Goal: Transaction & Acquisition: Purchase product/service

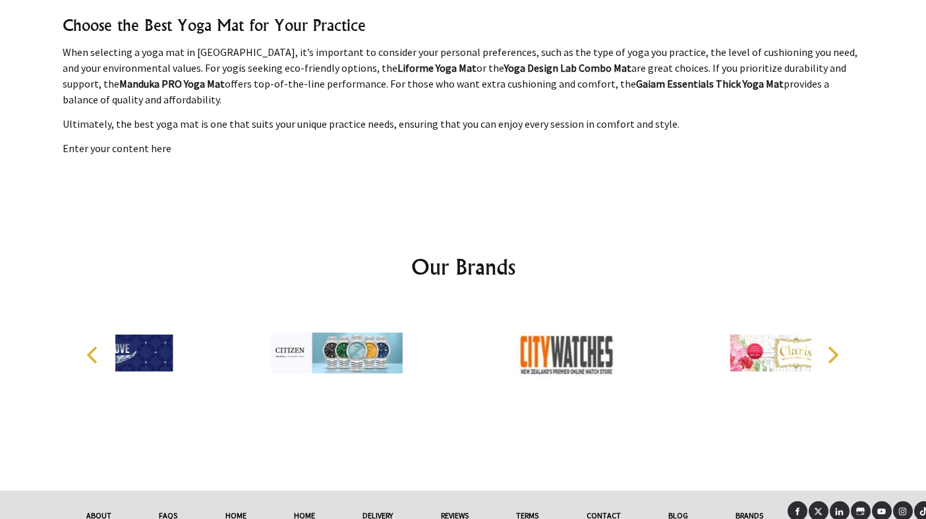
scroll to position [2180, 0]
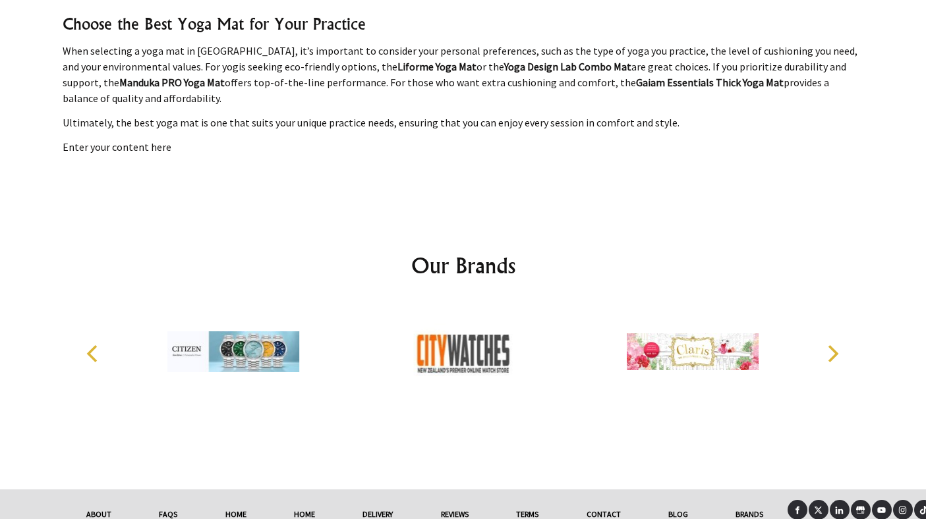
click at [838, 353] on icon "Next" at bounding box center [833, 353] width 11 height 17
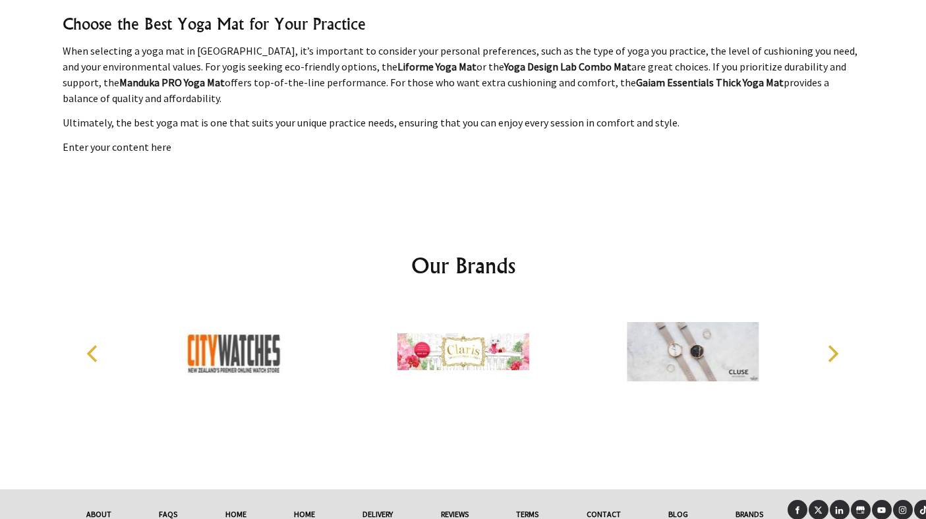
click at [838, 353] on icon "Next" at bounding box center [833, 353] width 11 height 17
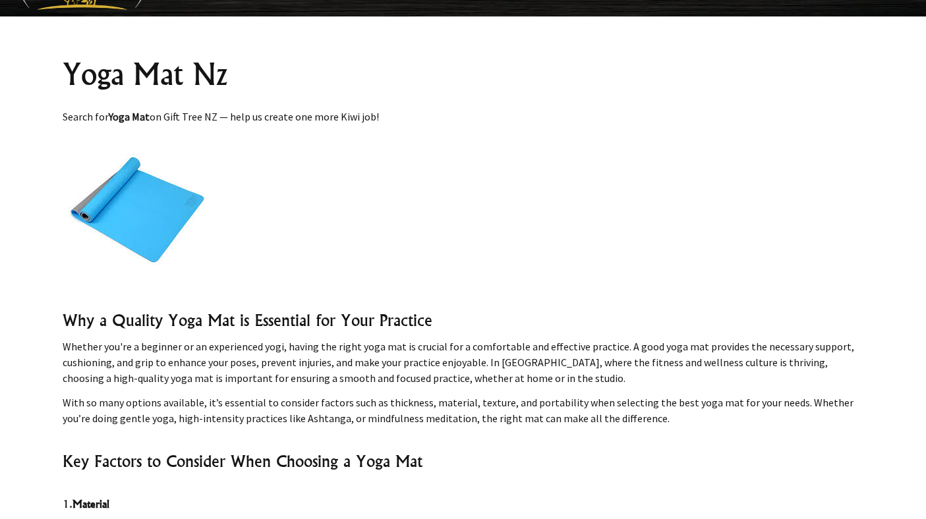
scroll to position [112, 0]
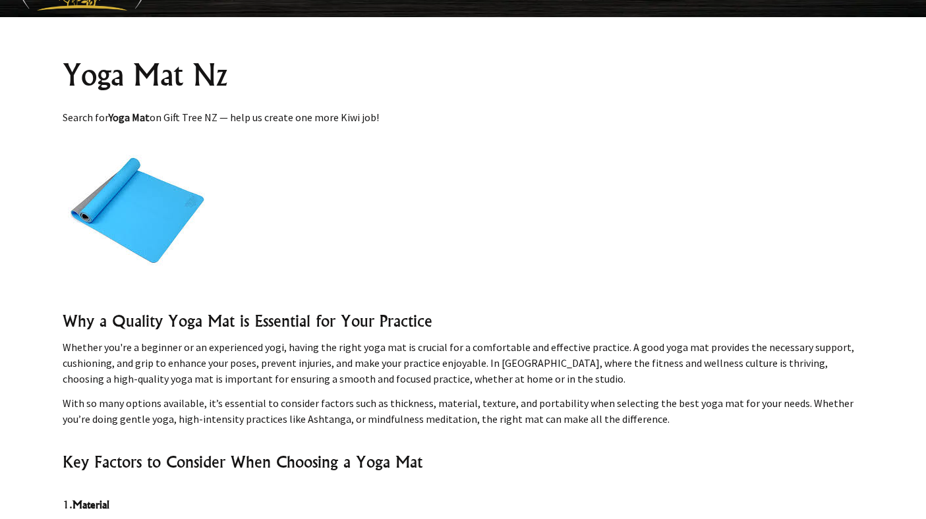
click at [136, 204] on img at bounding box center [137, 208] width 148 height 148
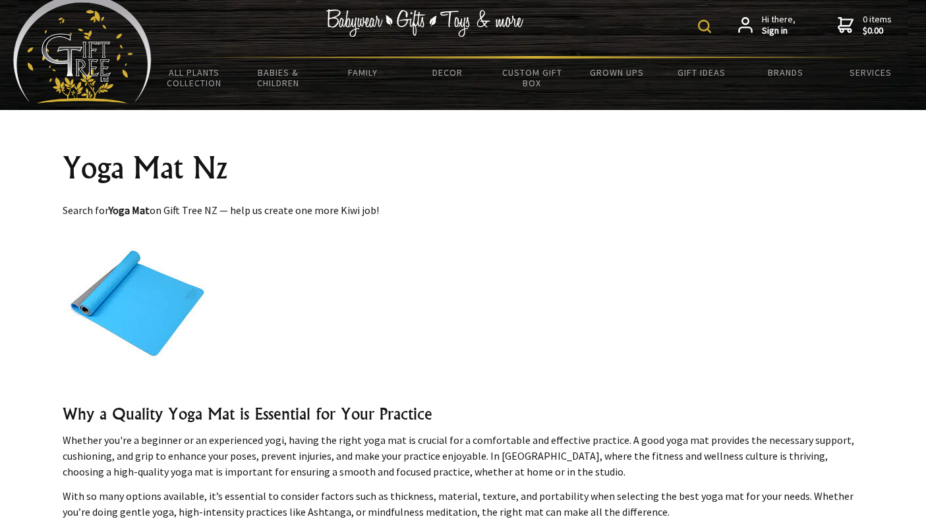
scroll to position [0, 0]
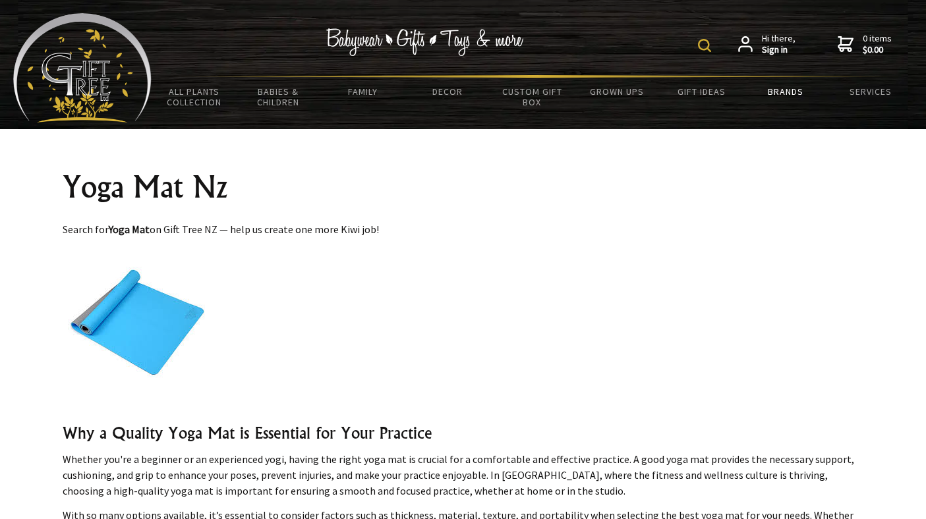
click at [781, 94] on link "Brands" at bounding box center [785, 92] width 84 height 28
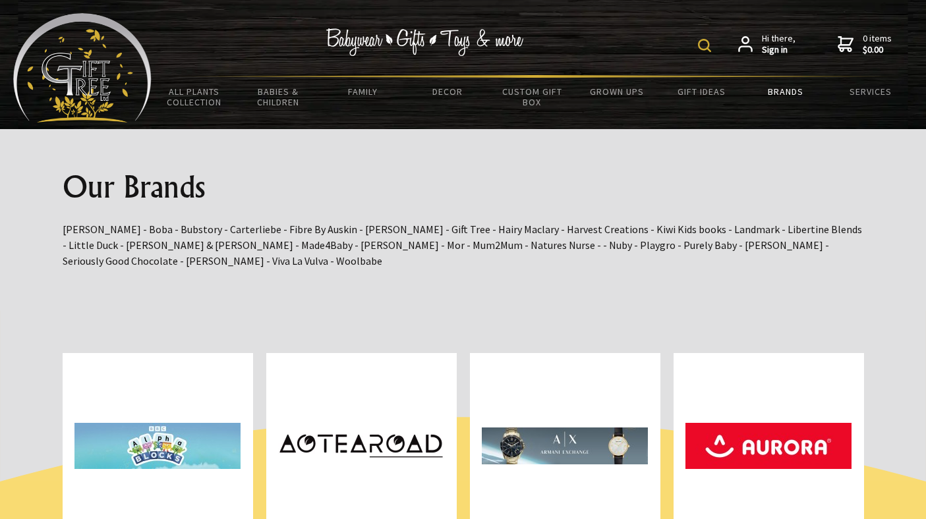
click at [708, 47] on img at bounding box center [704, 45] width 13 height 13
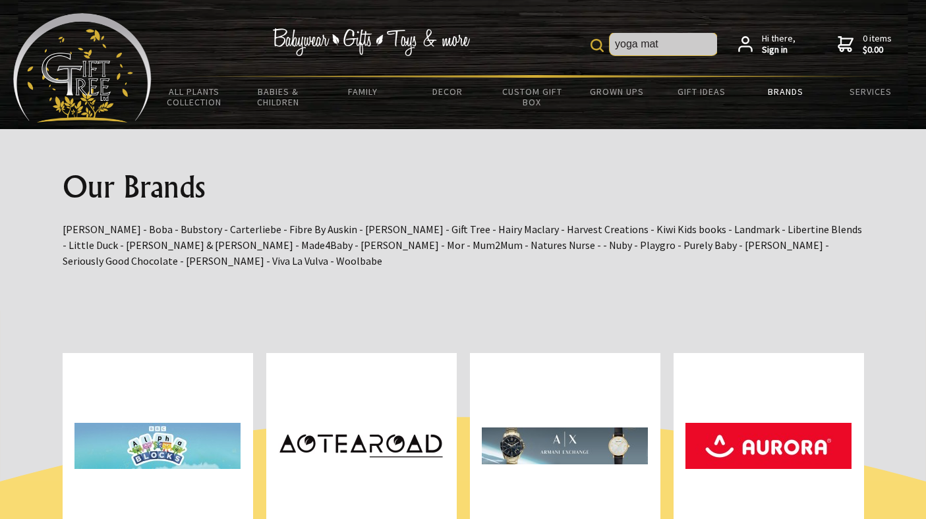
type input "yoga mat"
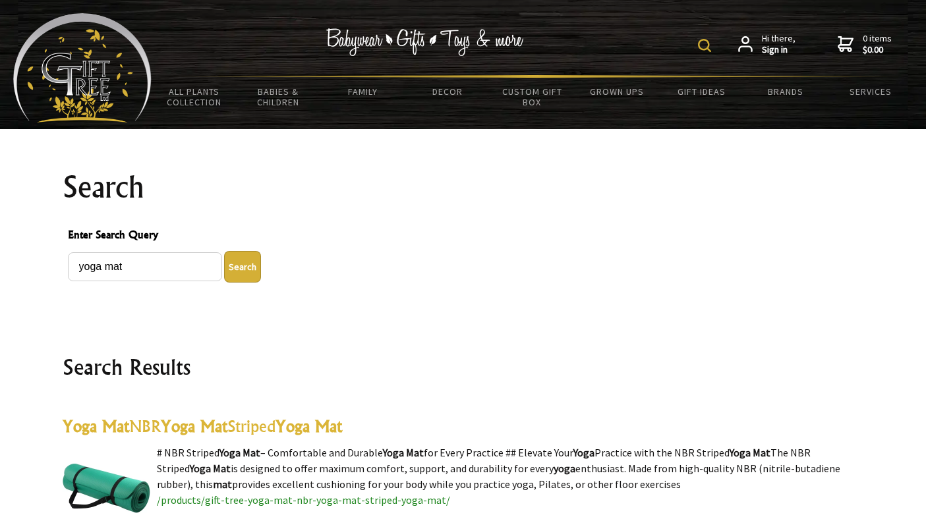
click at [224, 270] on button "Search" at bounding box center [242, 267] width 37 height 32
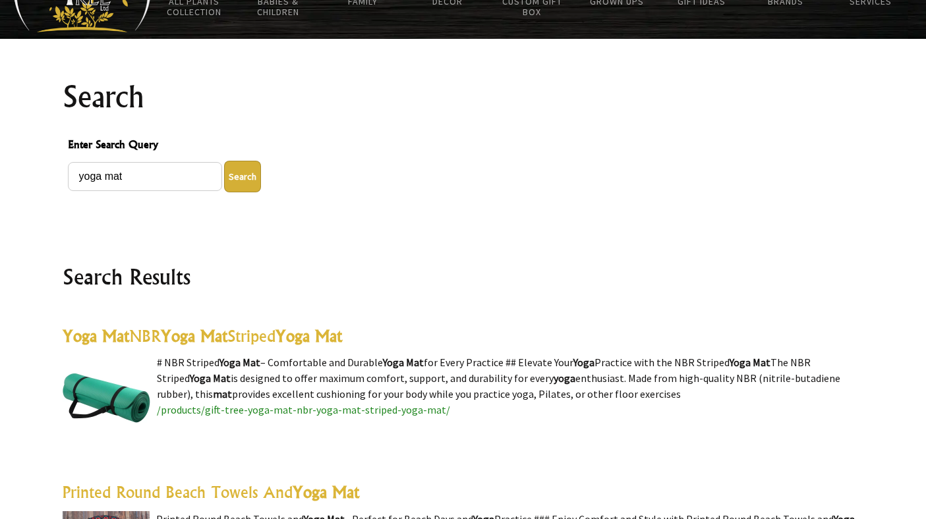
scroll to position [111, 0]
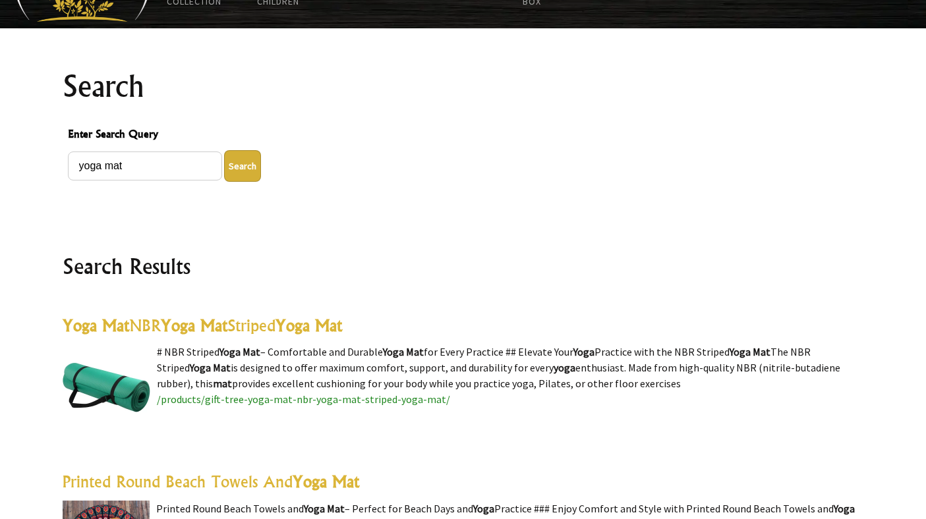
scroll to position [103, 0]
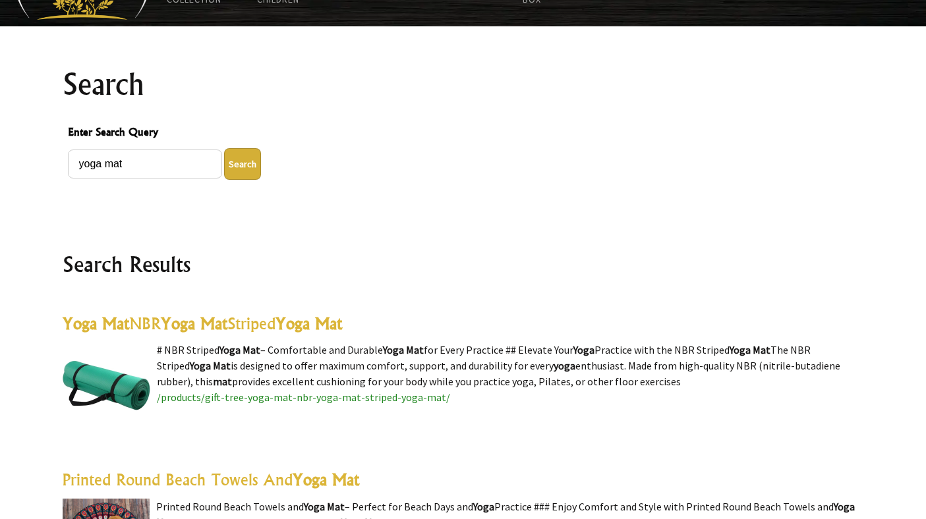
click at [245, 401] on span "/products/gift-tree-yoga-mat-nbr-yoga-mat-striped-yoga-mat/" at bounding box center [303, 397] width 293 height 13
